Goal: Task Accomplishment & Management: Manage account settings

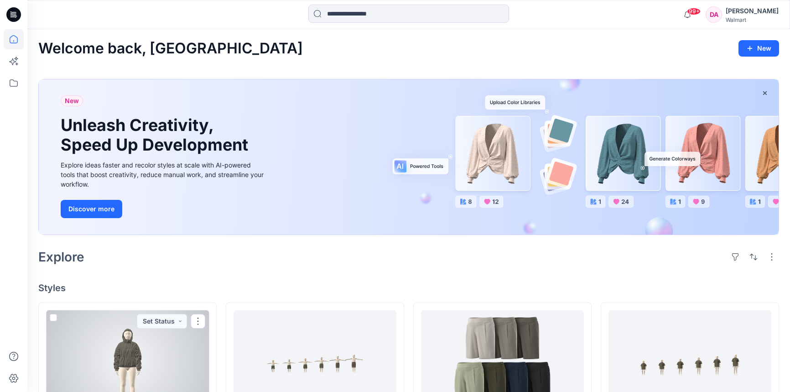
scroll to position [249, 0]
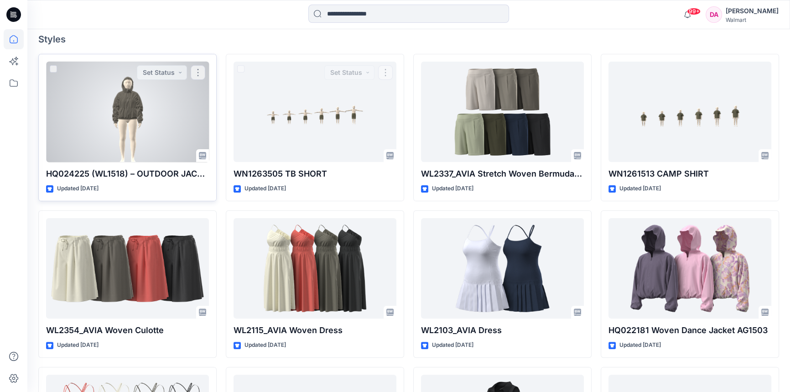
click at [156, 122] on div at bounding box center [127, 112] width 163 height 101
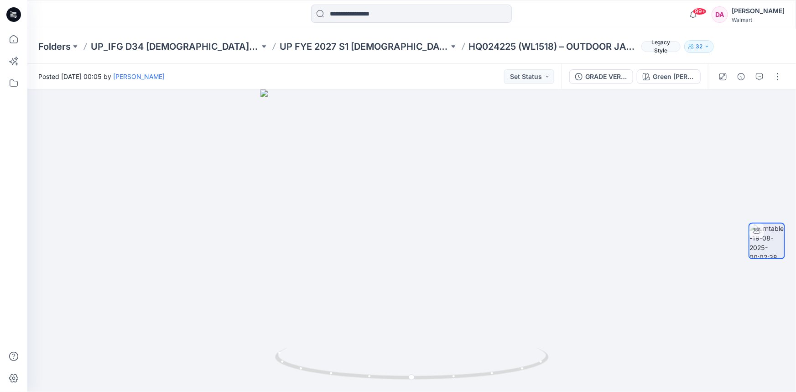
click at [767, 13] on div "[PERSON_NAME]" at bounding box center [757, 10] width 53 height 11
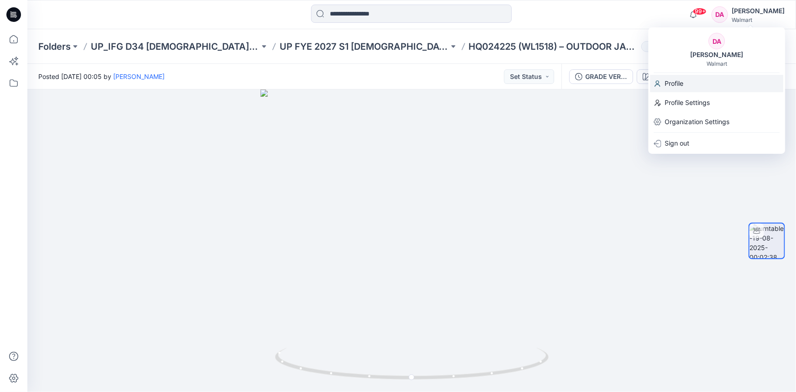
click at [695, 79] on div "Profile" at bounding box center [716, 83] width 133 height 17
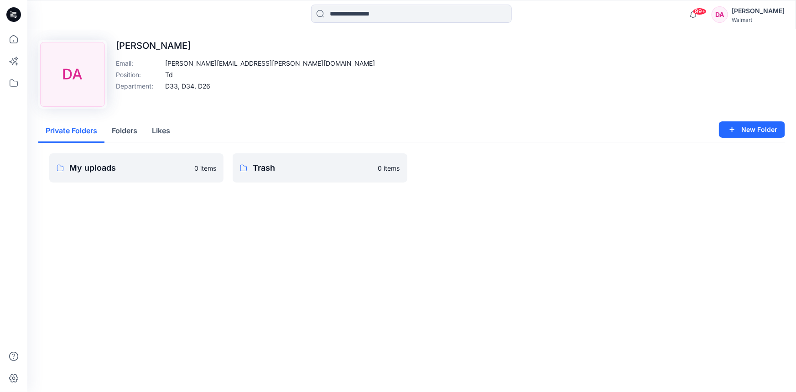
click at [254, 94] on div "Upload Image DA [PERSON_NAME] Email : [PERSON_NAME][EMAIL_ADDRESS][PERSON_NAME]…" at bounding box center [411, 74] width 747 height 68
click at [758, 13] on div "[PERSON_NAME]" at bounding box center [757, 10] width 53 height 11
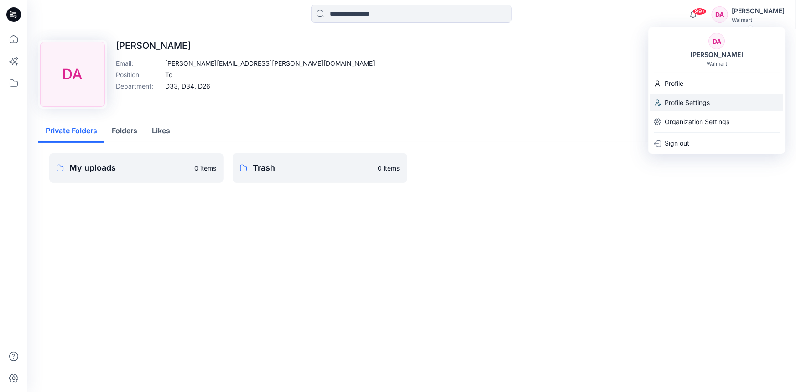
click at [700, 104] on p "Profile Settings" at bounding box center [686, 102] width 45 height 17
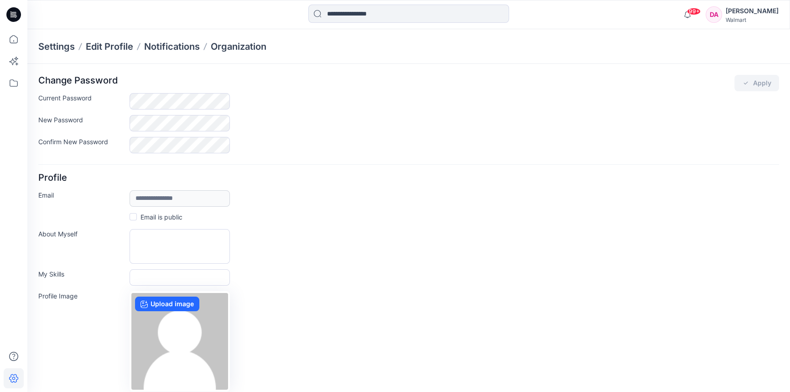
click at [13, 15] on icon at bounding box center [15, 15] width 4 height 0
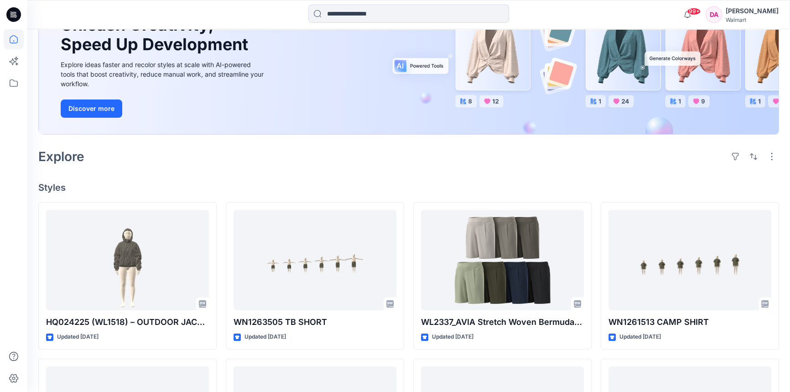
scroll to position [207, 0]
